Goal: Transaction & Acquisition: Purchase product/service

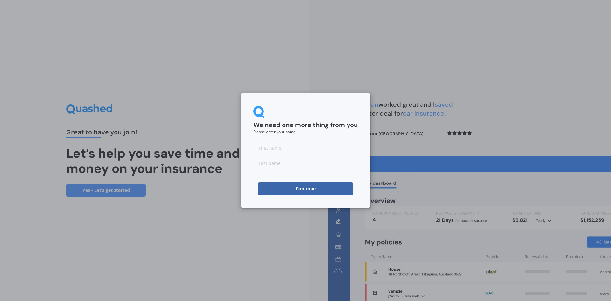
click at [305, 145] on input at bounding box center [305, 147] width 104 height 13
type input "[PERSON_NAME]"
click at [274, 188] on button "Continue" at bounding box center [305, 188] width 95 height 13
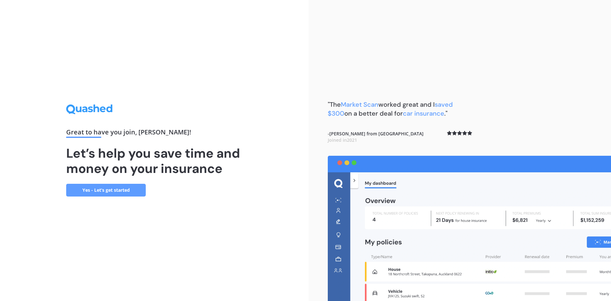
click at [129, 191] on link "Yes - Let’s get started" at bounding box center [106, 190] width 80 height 13
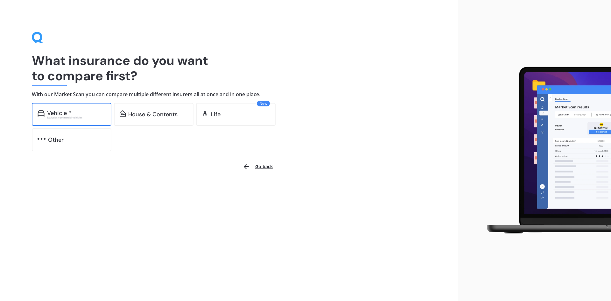
click at [81, 113] on div "Vehicle *" at bounding box center [76, 113] width 59 height 6
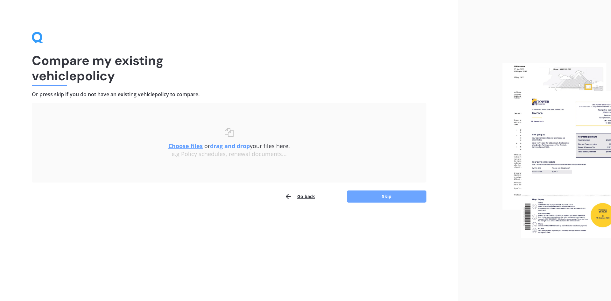
click at [377, 193] on button "Skip" at bounding box center [387, 196] width 80 height 12
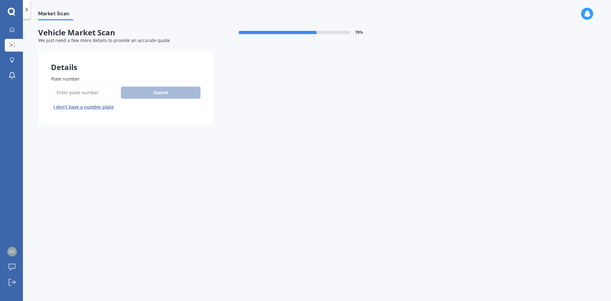
click at [73, 92] on input "Plate number" at bounding box center [84, 92] width 67 height 13
type input "RJHB"
click at [142, 89] on button "Search" at bounding box center [161, 93] width 80 height 12
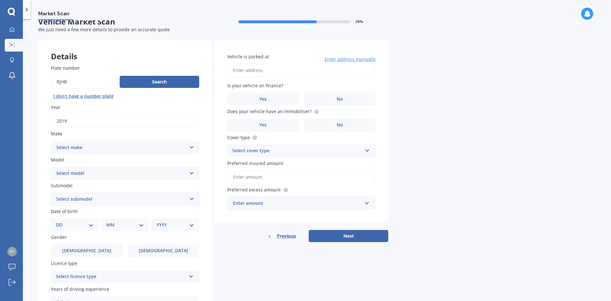
scroll to position [10, 0]
click at [189, 149] on select "Select make AC ALFA ROMEO ASTON [PERSON_NAME] AUDI AUSTIN BEDFORD Bentley BMW B…" at bounding box center [125, 148] width 148 height 13
select select "BMW"
click at [51, 142] on select "Select make AC ALFA ROMEO ASTON [PERSON_NAME] AUDI AUSTIN BEDFORD Bentley BMW B…" at bounding box center [125, 148] width 148 height 13
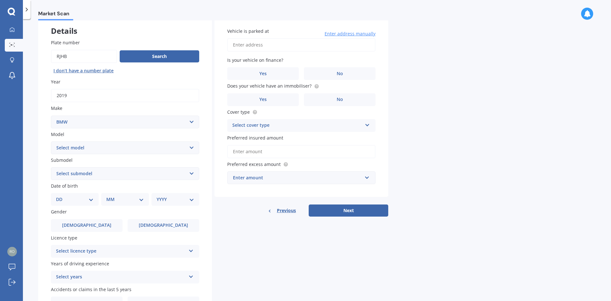
scroll to position [74, 0]
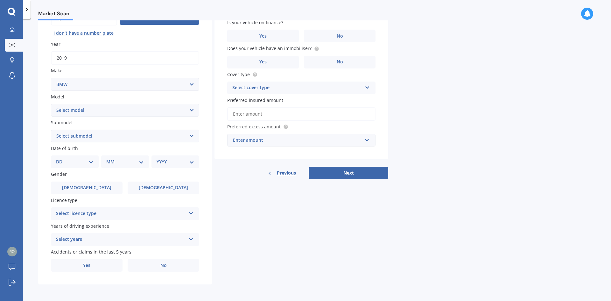
click at [107, 115] on select "Select model 116 116I 118 118D 120 130 218D 220I 225 250 316 318 320 320 i 323 …" at bounding box center [125, 110] width 148 height 13
select select "435"
click at [51, 104] on select "Select model 116 116I 118 118D 120 130 218D 220I 225 250 316 318 320 320 i 323 …" at bounding box center [125, 110] width 148 height 13
click at [81, 141] on select "Select submodel i" at bounding box center [125, 135] width 148 height 13
select select "I"
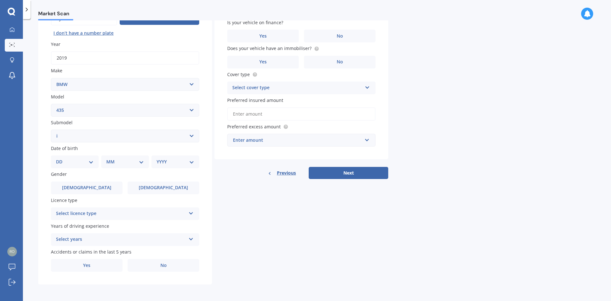
click at [51, 129] on select "Select submodel i" at bounding box center [125, 135] width 148 height 13
click at [84, 162] on select "DD 01 02 03 04 05 06 07 08 09 10 11 12 13 14 15 16 17 18 19 20 21 22 23 24 25 2…" at bounding box center [75, 161] width 38 height 7
select select "06"
click at [61, 158] on select "DD 01 02 03 04 05 06 07 08 09 10 11 12 13 14 15 16 17 18 19 20 21 22 23 24 25 2…" at bounding box center [75, 161] width 38 height 7
click at [125, 166] on div "MM 01 02 03 04 05 06 07 08 09 10 11 12" at bounding box center [126, 161] width 45 height 13
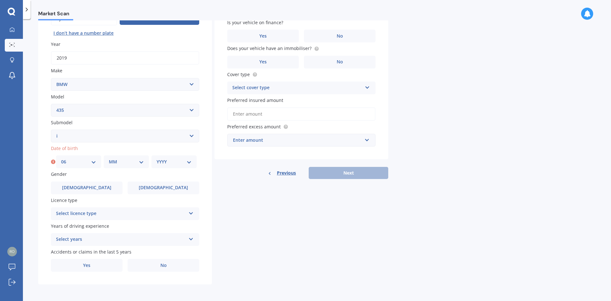
click at [139, 163] on select "MM 01 02 03 04 05 06 07 08 09 10 11 12" at bounding box center [126, 161] width 35 height 7
select select "09"
click at [109, 158] on select "MM 01 02 03 04 05 06 07 08 09 10 11 12" at bounding box center [126, 161] width 35 height 7
click at [189, 162] on select "YYYY 2025 2024 2023 2022 2021 2020 2019 2018 2017 2016 2015 2014 2013 2012 2011…" at bounding box center [173, 161] width 35 height 7
select select "1974"
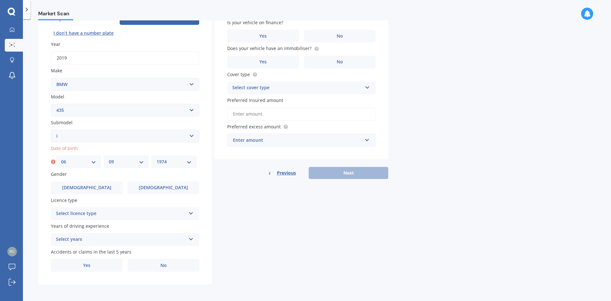
click at [156, 158] on select "YYYY 2025 2024 2023 2022 2021 2020 2019 2018 2017 2016 2015 2014 2013 2012 2011…" at bounding box center [173, 161] width 35 height 7
click at [148, 209] on div "Select licence type NZ Full NZ Restricted NZ Learners [GEOGRAPHIC_DATA] [GEOGRA…" at bounding box center [125, 213] width 148 height 13
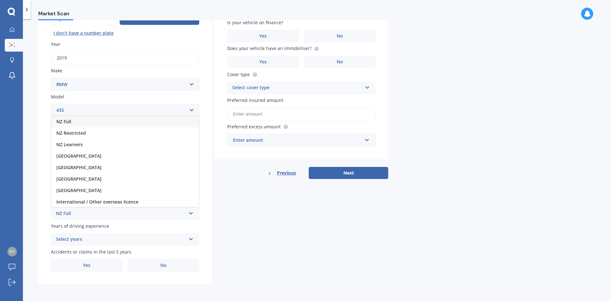
click at [85, 122] on div "NZ Full" at bounding box center [125, 121] width 148 height 11
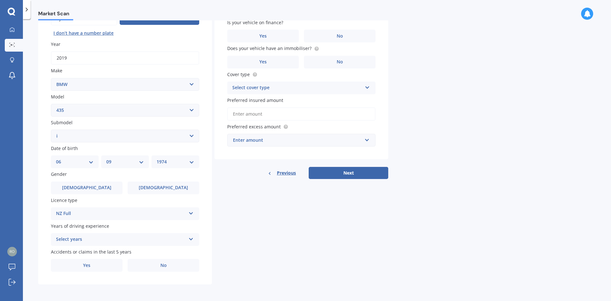
click at [188, 237] on icon at bounding box center [190, 237] width 5 height 4
click at [88, 182] on span "5 or more years" at bounding box center [73, 181] width 34 height 6
click at [150, 265] on label "No" at bounding box center [164, 265] width 72 height 13
click at [0, 0] on input "No" at bounding box center [0, 0] width 0 height 0
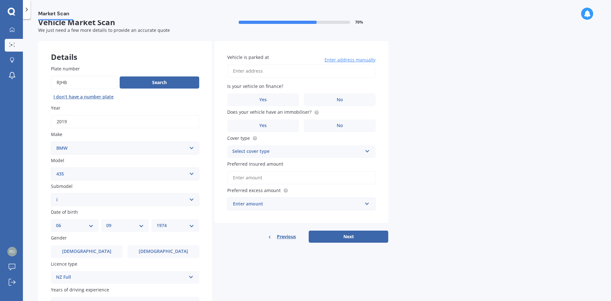
scroll to position [0, 0]
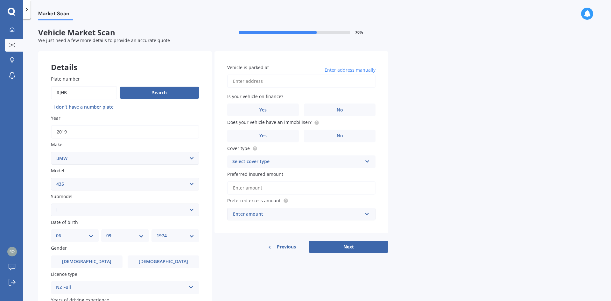
click at [270, 82] on input "Vehicle is parked at" at bounding box center [301, 80] width 148 height 13
type input "[STREET_ADDRESS]"
click at [321, 112] on label "No" at bounding box center [340, 109] width 72 height 13
click at [0, 0] on input "No" at bounding box center [0, 0] width 0 height 0
click at [288, 136] on label "Yes" at bounding box center [263, 135] width 72 height 13
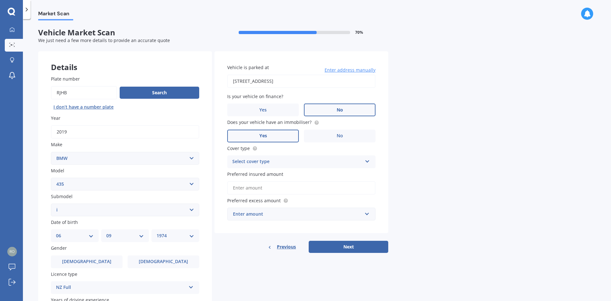
click at [0, 0] on input "Yes" at bounding box center [0, 0] width 0 height 0
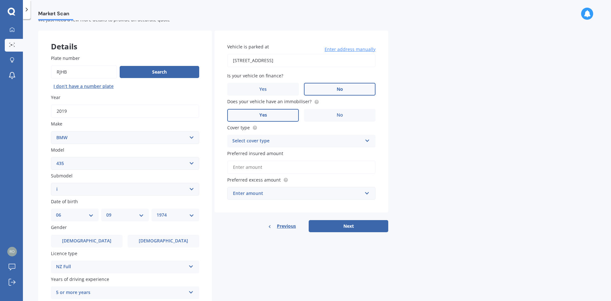
scroll to position [32, 0]
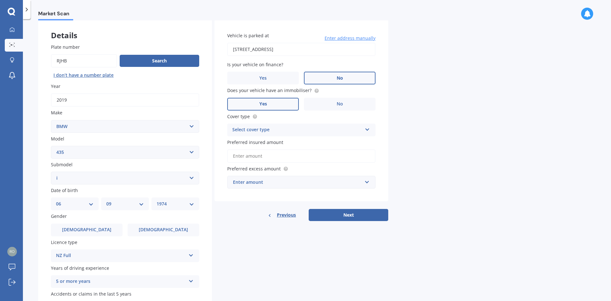
click at [293, 126] on div "Select cover type" at bounding box center [297, 130] width 130 height 8
click at [273, 139] on div "Comprehensive" at bounding box center [301, 141] width 148 height 11
click at [278, 155] on input "Preferred insured amount" at bounding box center [301, 155] width 148 height 13
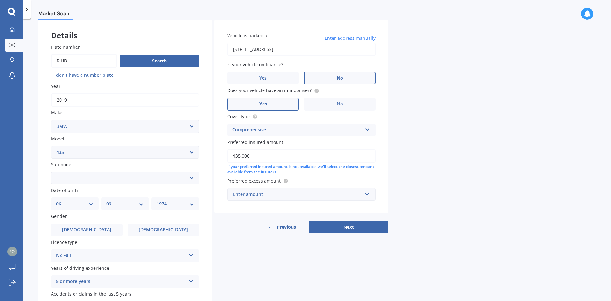
type input "$35,000"
click at [364, 193] on input "text" at bounding box center [299, 194] width 142 height 12
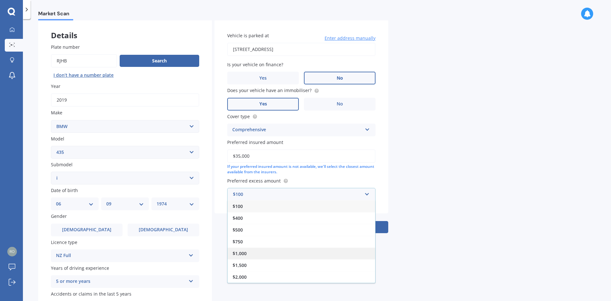
click at [261, 253] on div "$1,000" at bounding box center [301, 253] width 148 height 12
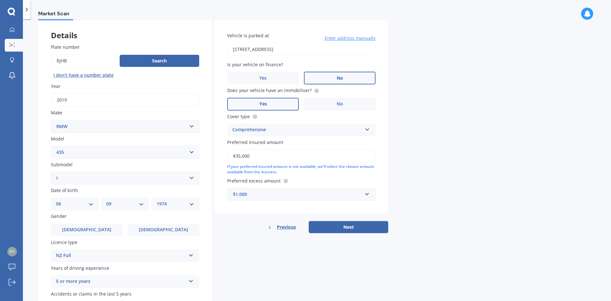
scroll to position [64, 0]
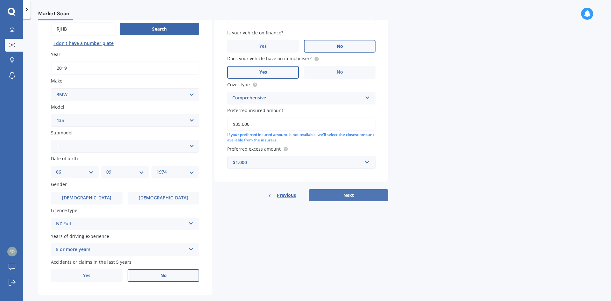
click at [354, 198] on button "Next" at bounding box center [349, 195] width 80 height 12
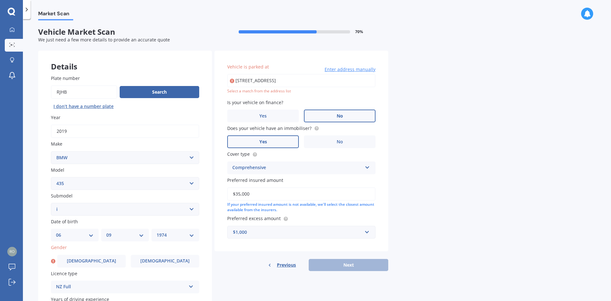
scroll to position [0, 0]
drag, startPoint x: 338, startPoint y: 84, endPoint x: 228, endPoint y: 78, distance: 109.9
click at [228, 78] on input "[STREET_ADDRESS]" at bounding box center [301, 80] width 148 height 13
type input "[STREET_ADDRESS]"
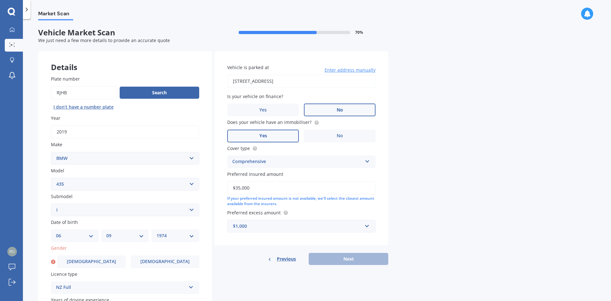
click at [406, 142] on div "Market Scan Vehicle Market Scan 70 % We just need a few more details to provide…" at bounding box center [317, 160] width 588 height 281
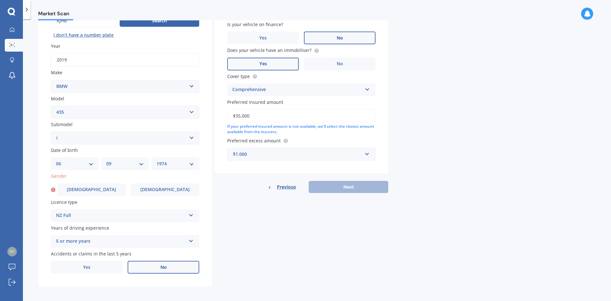
scroll to position [74, 0]
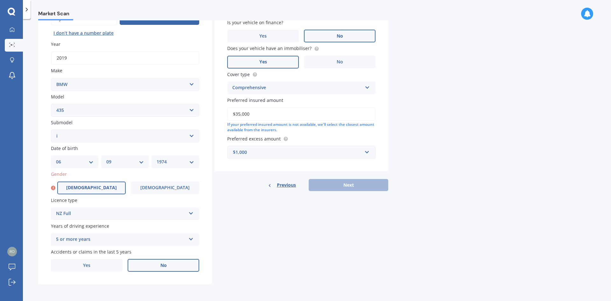
click at [79, 191] on label "[DEMOGRAPHIC_DATA]" at bounding box center [91, 187] width 68 height 13
click at [0, 0] on input "[DEMOGRAPHIC_DATA]" at bounding box center [0, 0] width 0 height 0
click at [349, 184] on button "Next" at bounding box center [349, 185] width 80 height 12
select select "06"
select select "09"
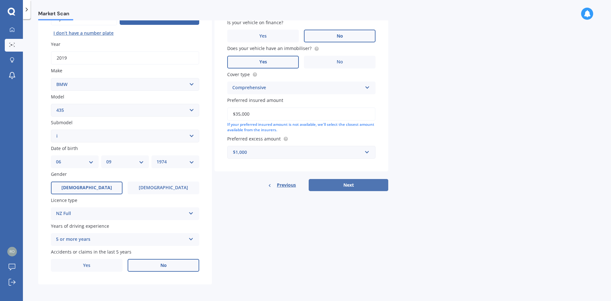
select select "1974"
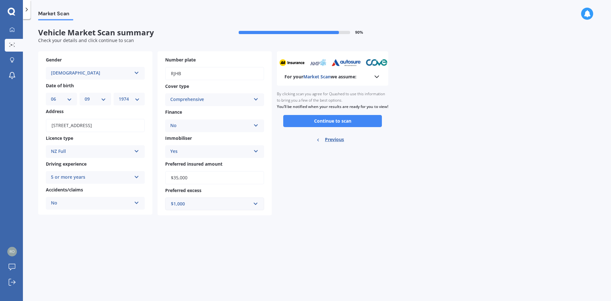
scroll to position [0, 0]
click at [330, 144] on span "Previous" at bounding box center [334, 140] width 19 height 10
select select "BMW"
select select "435"
select select "I"
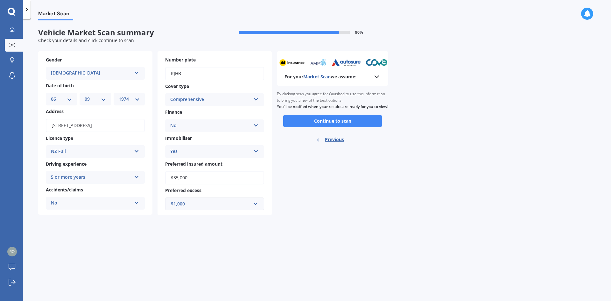
select select "06"
select select "09"
select select "1974"
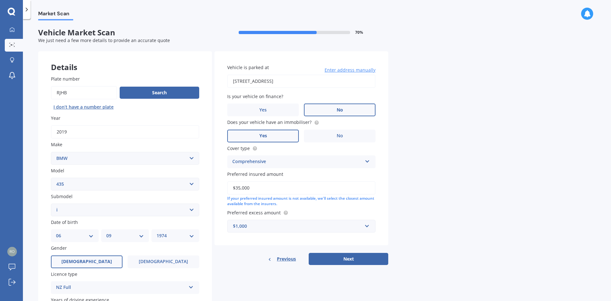
click at [82, 87] on input "Plate number" at bounding box center [84, 92] width 66 height 13
click at [138, 89] on button "Search" at bounding box center [160, 93] width 80 height 12
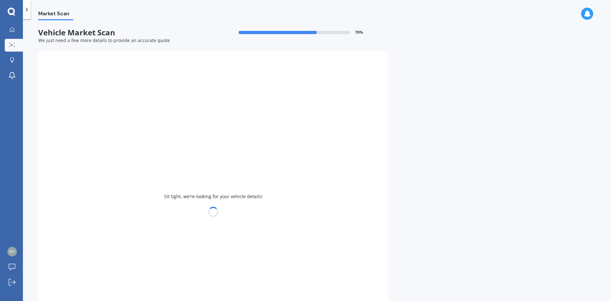
select select
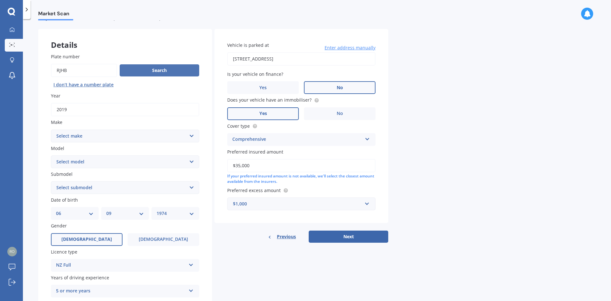
scroll to position [32, 0]
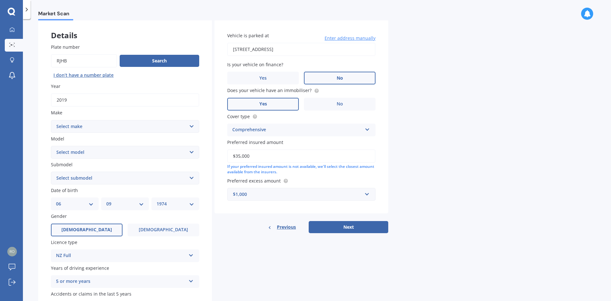
click at [142, 125] on select "Select make AC ALFA ROMEO ASTON [PERSON_NAME] AUDI AUSTIN BEDFORD Bentley BMW B…" at bounding box center [125, 126] width 148 height 13
select select "BMW"
click at [51, 120] on select "Select make AC ALFA ROMEO ASTON [PERSON_NAME] AUDI AUSTIN BEDFORD Bentley BMW B…" at bounding box center [125, 126] width 148 height 13
click at [162, 153] on select "Select model 116 116I 118 118D 120 130 218D 220I 225 250 316 318 320 320 i 323 …" at bounding box center [125, 152] width 148 height 13
click at [51, 146] on select "Select model 116 116I 118 118D 120 130 218D 220I 225 250 316 318 320 320 i 323 …" at bounding box center [125, 152] width 148 height 13
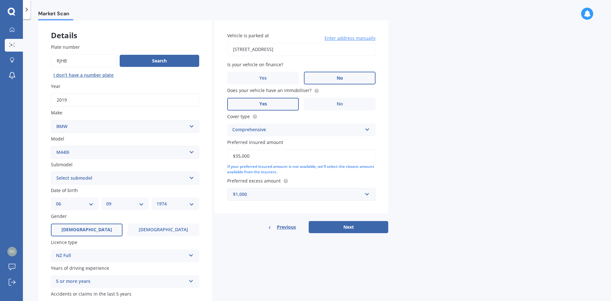
click at [164, 179] on select "Select submodel 3.0 4WD" at bounding box center [125, 177] width 148 height 13
click at [190, 153] on select "Select model 116 116I 118 118D 120 130 218D 220I 225 250 316 318 320 320 i 323 …" at bounding box center [125, 152] width 148 height 13
click at [51, 146] on select "Select model 116 116I 118 118D 120 130 218D 220I 225 250 316 318 320 320 i 323 …" at bounding box center [125, 152] width 148 height 13
click at [121, 178] on select "Select submodel 3.0 4WD" at bounding box center [125, 177] width 148 height 13
click at [140, 151] on select "Select model 116 116I 118 118D 120 130 218D 220I 225 250 316 318 320 320 i 323 …" at bounding box center [125, 152] width 148 height 13
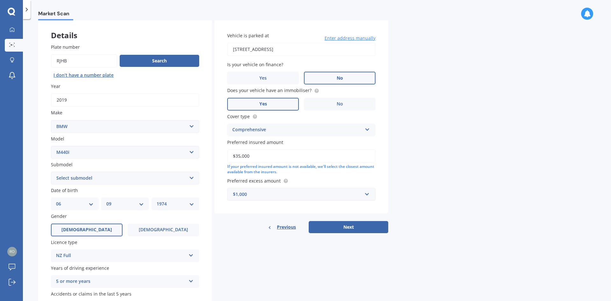
select select "435"
click at [51, 146] on select "Select model 116 116I 118 118D 120 130 218D 220I 225 250 316 318 320 320 i 323 …" at bounding box center [125, 152] width 148 height 13
click at [177, 177] on select "Select submodel i" at bounding box center [125, 177] width 148 height 13
select select "I"
click at [51, 171] on select "Select submodel i" at bounding box center [125, 177] width 148 height 13
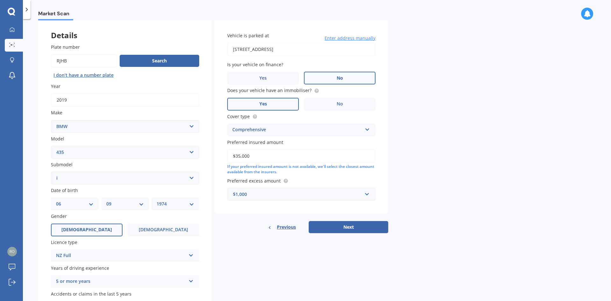
click at [76, 97] on input "2019" at bounding box center [125, 99] width 148 height 13
click at [71, 134] on div "Plate number Search I don’t have a number plate Year [DATE] Make Select make AC…" at bounding box center [125, 178] width 174 height 295
click at [76, 155] on select "Select model 116 116I 118 118D 120 130 218D 220I 225 250 316 318 320 320 i 323 …" at bounding box center [125, 152] width 148 height 13
click at [25, 131] on div "Market Scan Vehicle Market Scan 70 % We just need a few more details to provide…" at bounding box center [317, 160] width 588 height 281
click at [80, 102] on input "2018" at bounding box center [125, 99] width 148 height 13
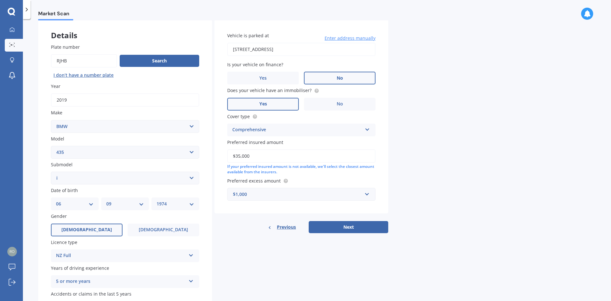
scroll to position [64, 0]
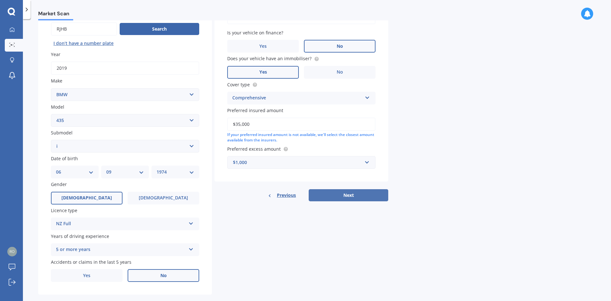
type input "2019"
click at [356, 195] on button "Next" at bounding box center [349, 195] width 80 height 12
select select "06"
select select "09"
select select "1974"
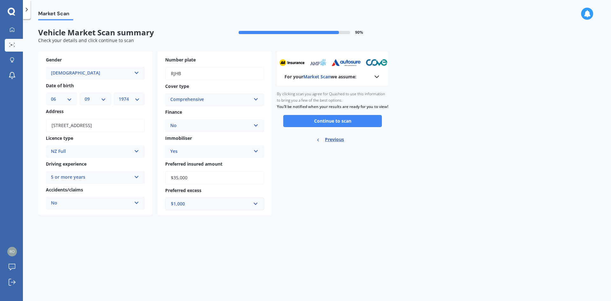
scroll to position [0, 0]
click at [347, 127] on button "Continue to scan" at bounding box center [332, 121] width 99 height 12
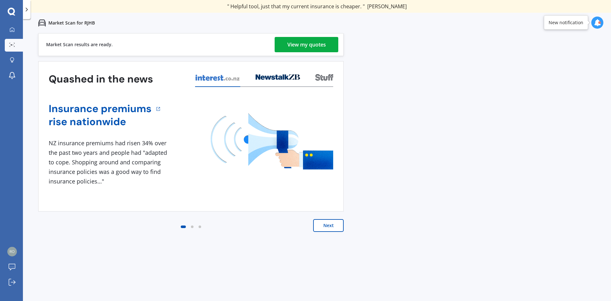
click at [295, 45] on div "View my quotes" at bounding box center [306, 44] width 38 height 15
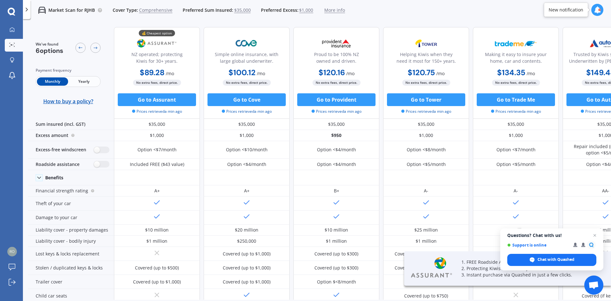
click at [80, 83] on span "Yearly" at bounding box center [83, 81] width 31 height 8
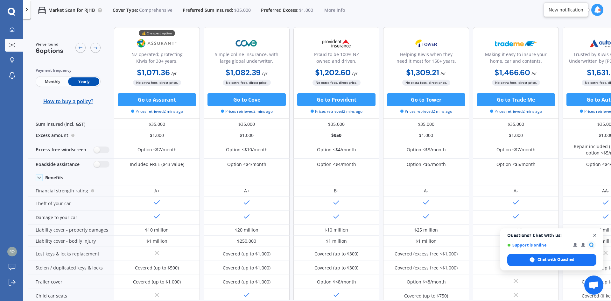
click at [593, 234] on span "Close chat" at bounding box center [595, 235] width 8 height 8
